Goal: Book appointment/travel/reservation

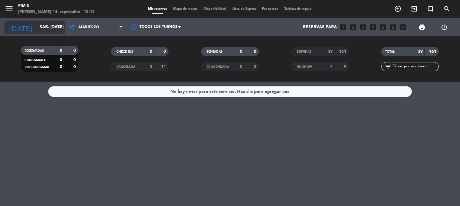
click at [37, 27] on input "sáb. [DATE]" at bounding box center [66, 27] width 58 height 11
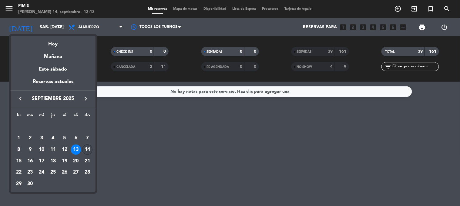
click at [86, 152] on div "14" at bounding box center [87, 150] width 10 height 10
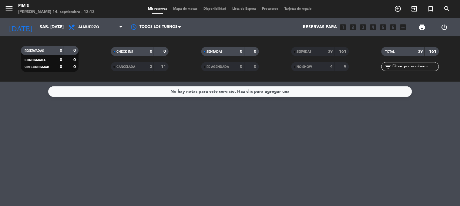
type input "dom. [DATE]"
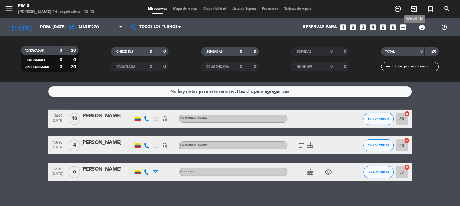
click at [415, 7] on icon "exit_to_app" at bounding box center [414, 8] width 7 height 7
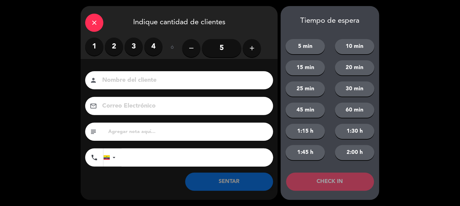
click at [112, 48] on label "2" at bounding box center [114, 47] width 18 height 18
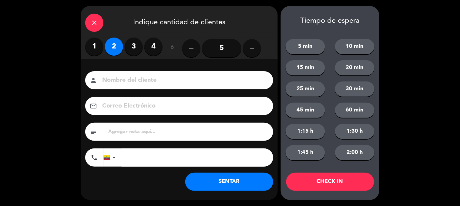
click at [120, 82] on input at bounding box center [183, 80] width 164 height 11
drag, startPoint x: 129, startPoint y: 78, endPoint x: 81, endPoint y: 82, distance: 48.4
click at [81, 82] on div "Nombre del cliente person seria" at bounding box center [179, 80] width 197 height 18
type input "SERIA HDE"
click at [225, 178] on button "SENTAR" at bounding box center [229, 182] width 88 height 18
